Goal: Communication & Community: Share content

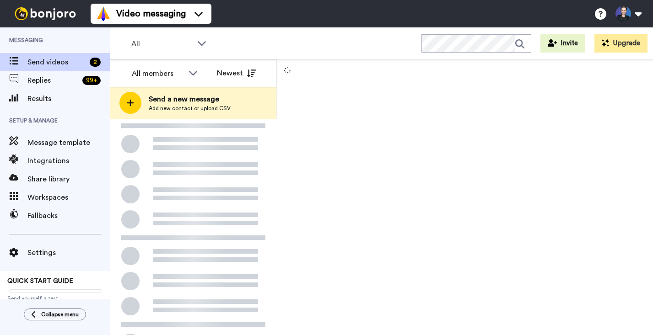
click at [219, 226] on div at bounding box center [193, 292] width 167 height 346
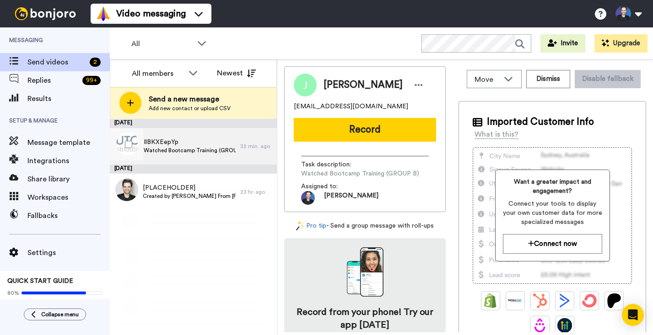
click at [227, 157] on div "IlBKXEepYp Watched Bootcamp Training (GROUP A)" at bounding box center [175, 146] width 130 height 37
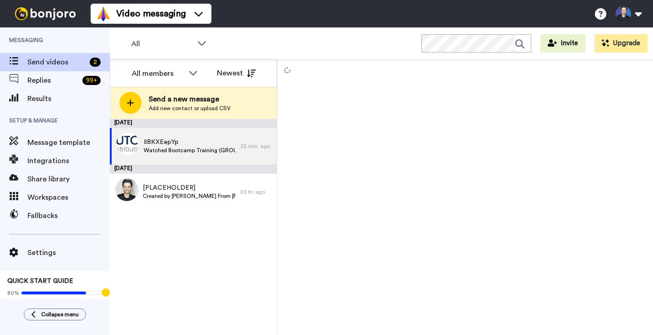
click at [166, 284] on div "[DATE] IlBKXEepYp Watched Bootcamp Training (GROUP A) 32 min. ago [DATE] [PLACE…" at bounding box center [193, 227] width 167 height 216
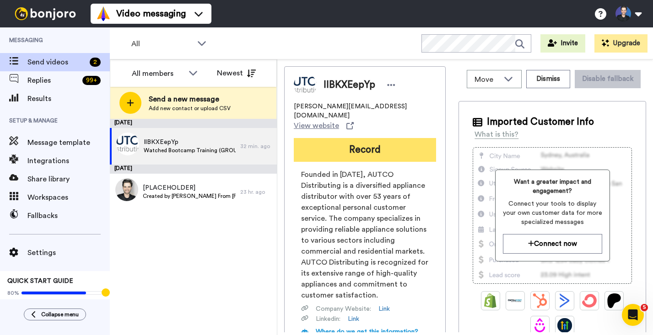
click at [343, 138] on button "Record" at bounding box center [365, 150] width 142 height 24
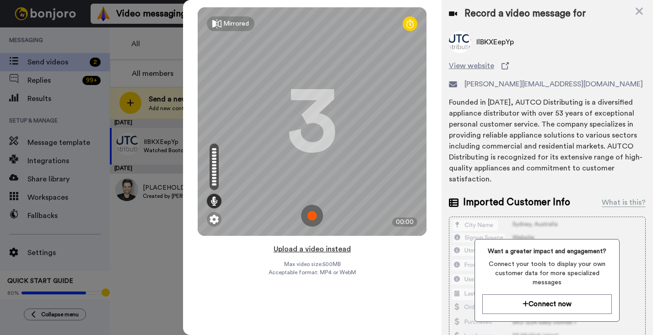
click at [332, 251] on button "Upload a video instead" at bounding box center [312, 249] width 83 height 12
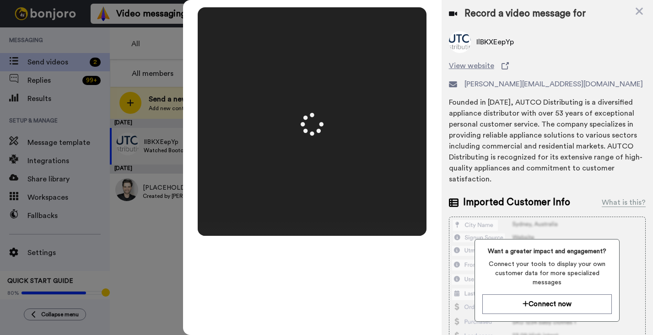
click at [433, 206] on div "Mirrored Redo 3 00:50" at bounding box center [312, 167] width 259 height 335
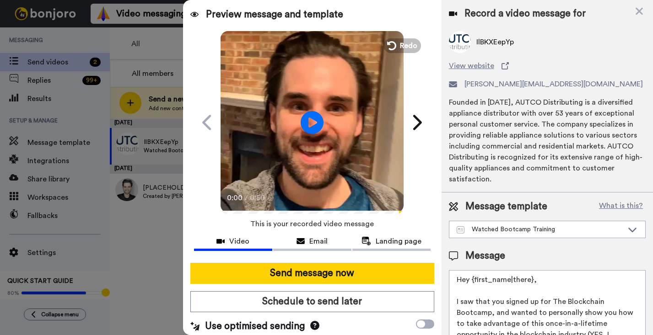
click at [342, 157] on video at bounding box center [312, 121] width 183 height 183
click at [341, 163] on video at bounding box center [312, 121] width 183 height 183
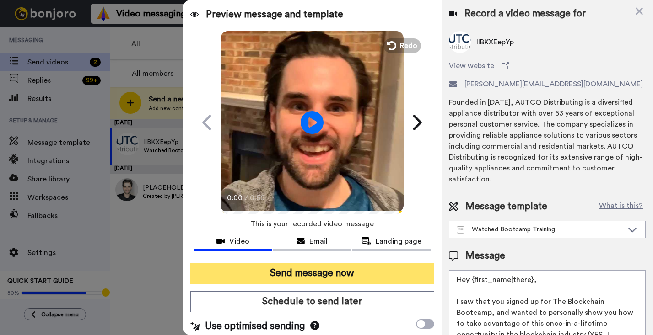
click at [361, 279] on button "Send message now" at bounding box center [312, 273] width 244 height 21
